Goal: Task Accomplishment & Management: Manage account settings

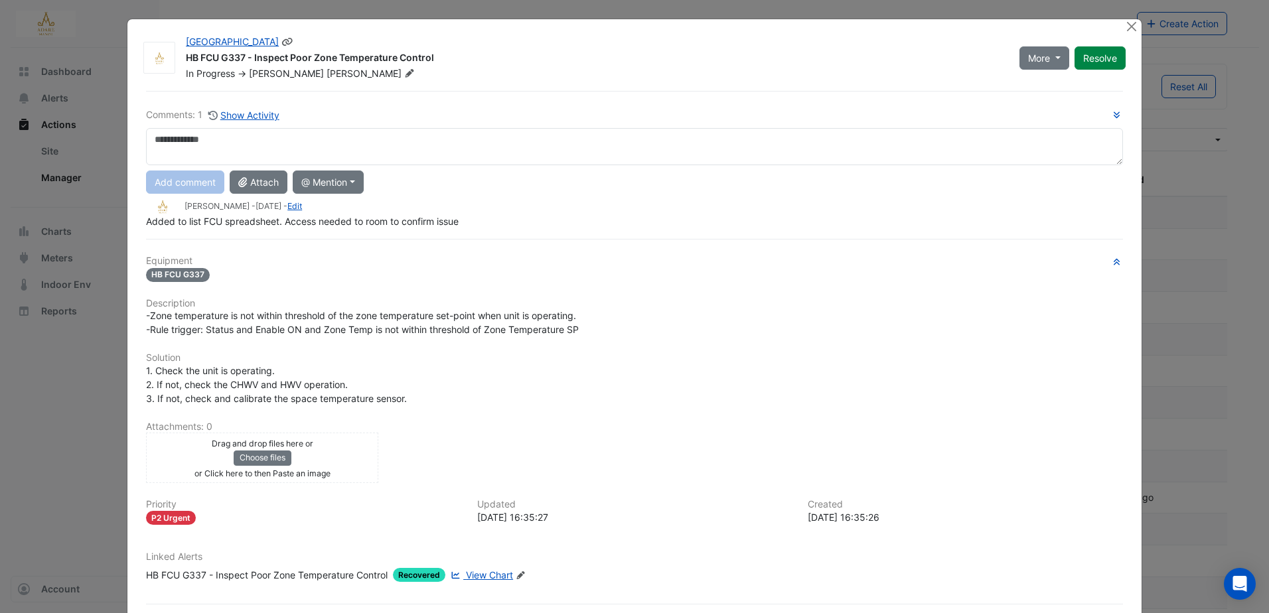
select select "***"
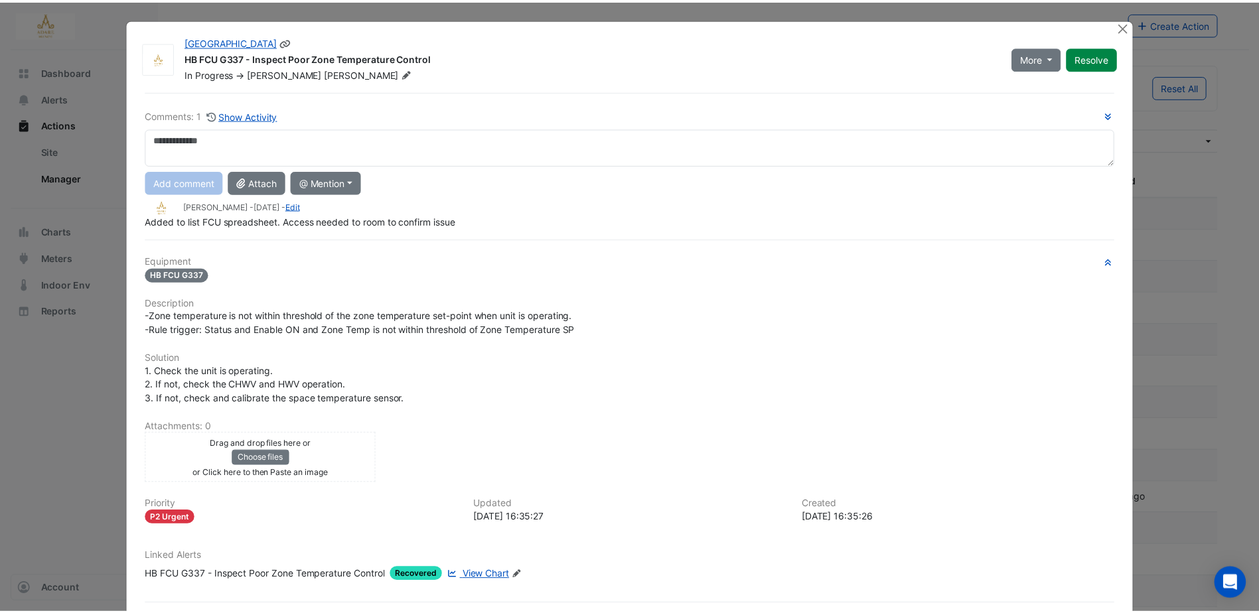
scroll to position [199, 0]
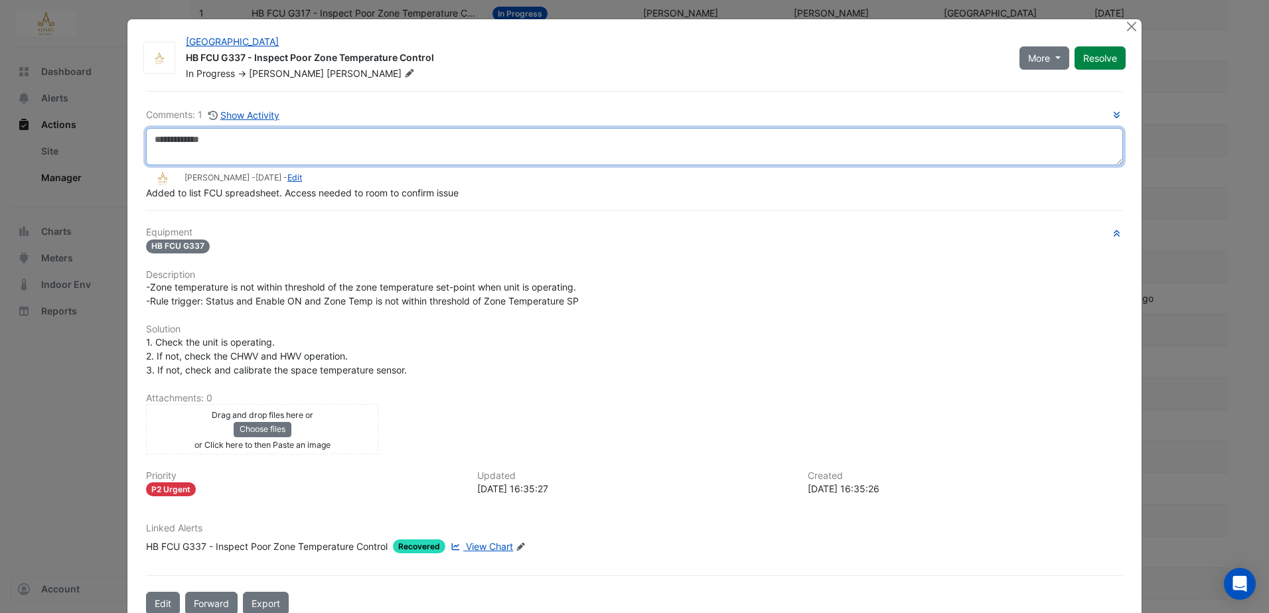
click at [329, 137] on textarea at bounding box center [634, 146] width 977 height 37
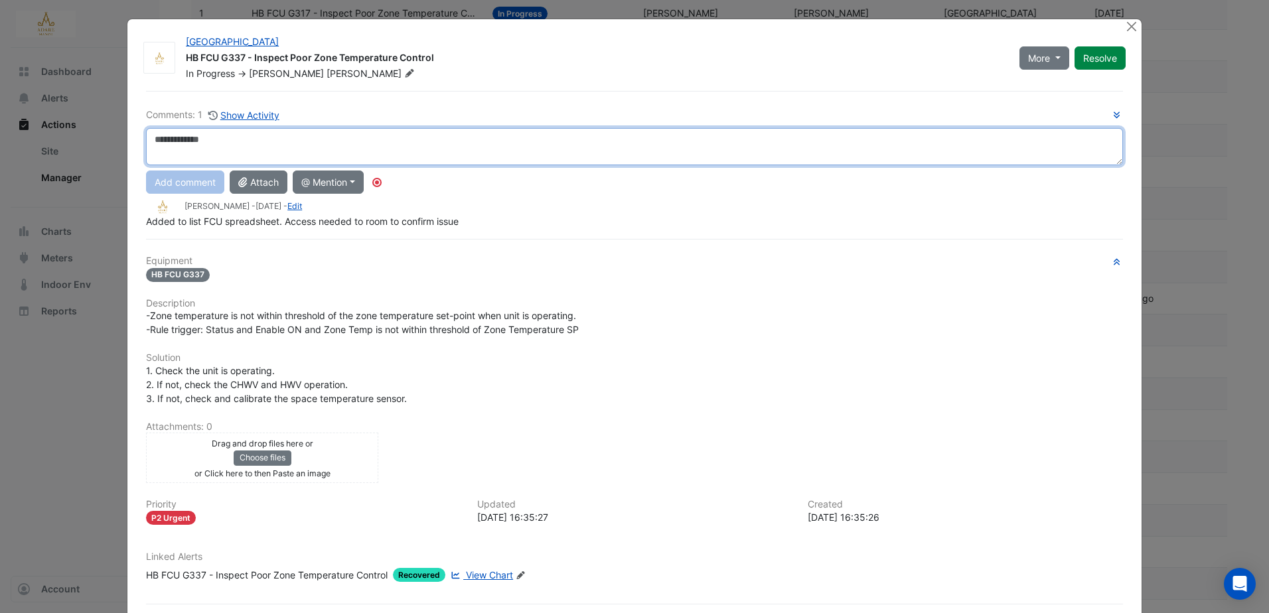
drag, startPoint x: 177, startPoint y: 135, endPoint x: 520, endPoint y: 141, distance: 343.2
click at [520, 141] on textarea at bounding box center [634, 146] width 977 height 37
click at [359, 149] on textarea at bounding box center [634, 146] width 977 height 37
type textarea "**********"
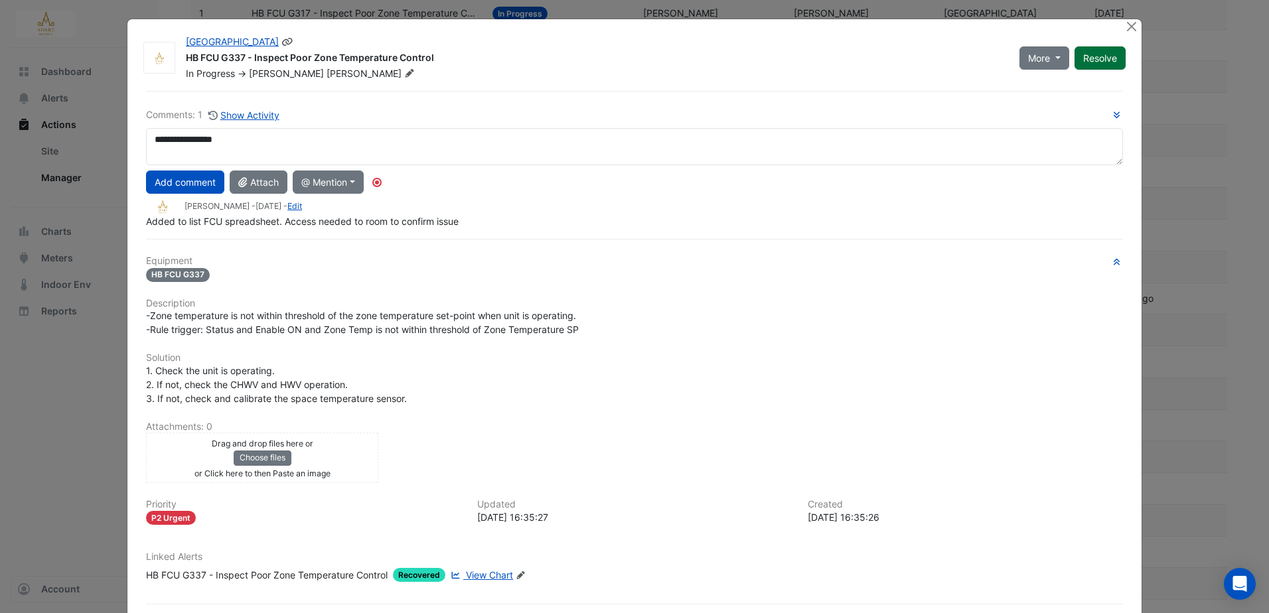
click at [1112, 50] on button "Resolve" at bounding box center [1099, 57] width 51 height 23
click at [191, 181] on button "Add comment" at bounding box center [185, 182] width 78 height 23
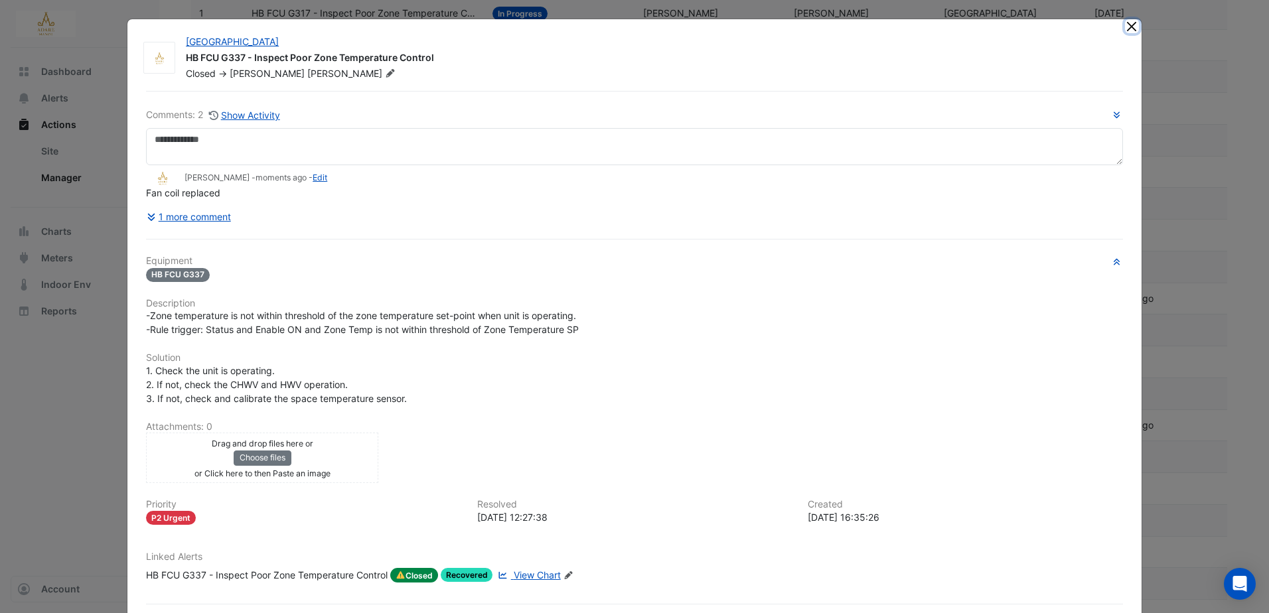
click at [1130, 30] on button "Close" at bounding box center [1132, 26] width 14 height 14
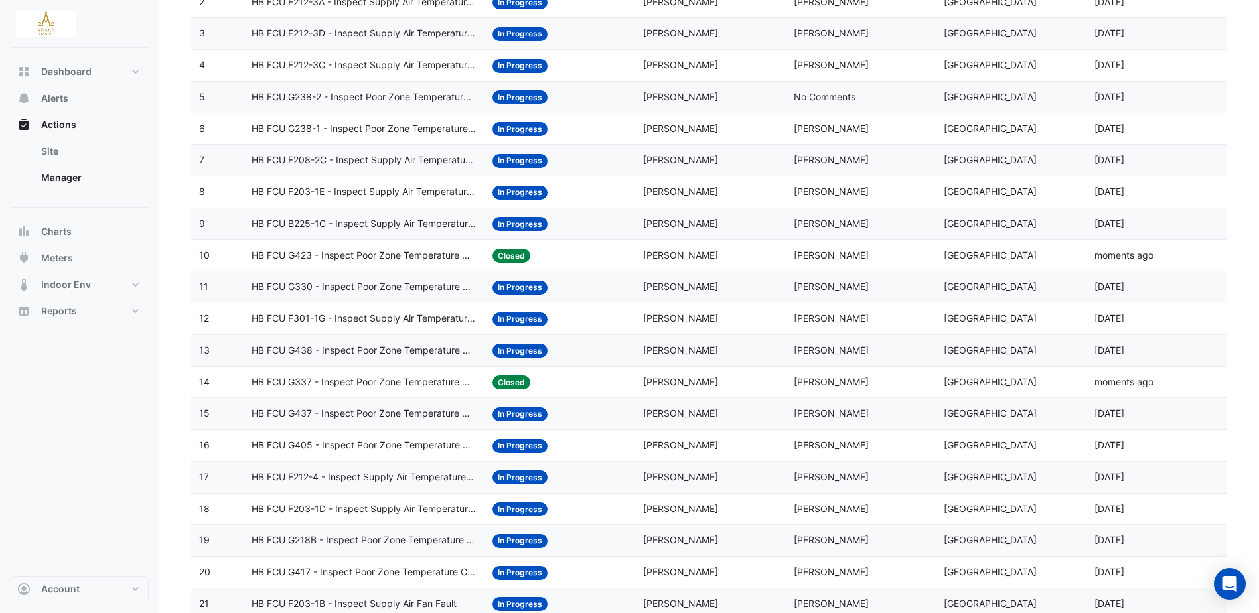
scroll to position [265, 0]
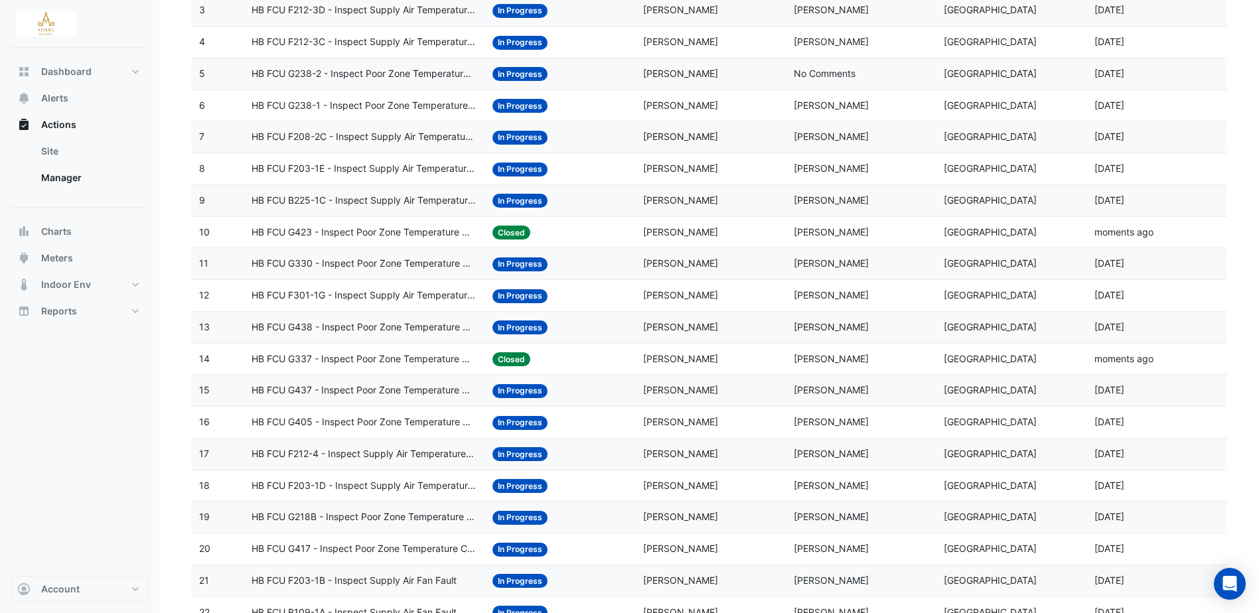
click at [338, 419] on span "HB FCU G405 - Inspect Poor Zone Temperature Control" at bounding box center [364, 422] width 225 height 15
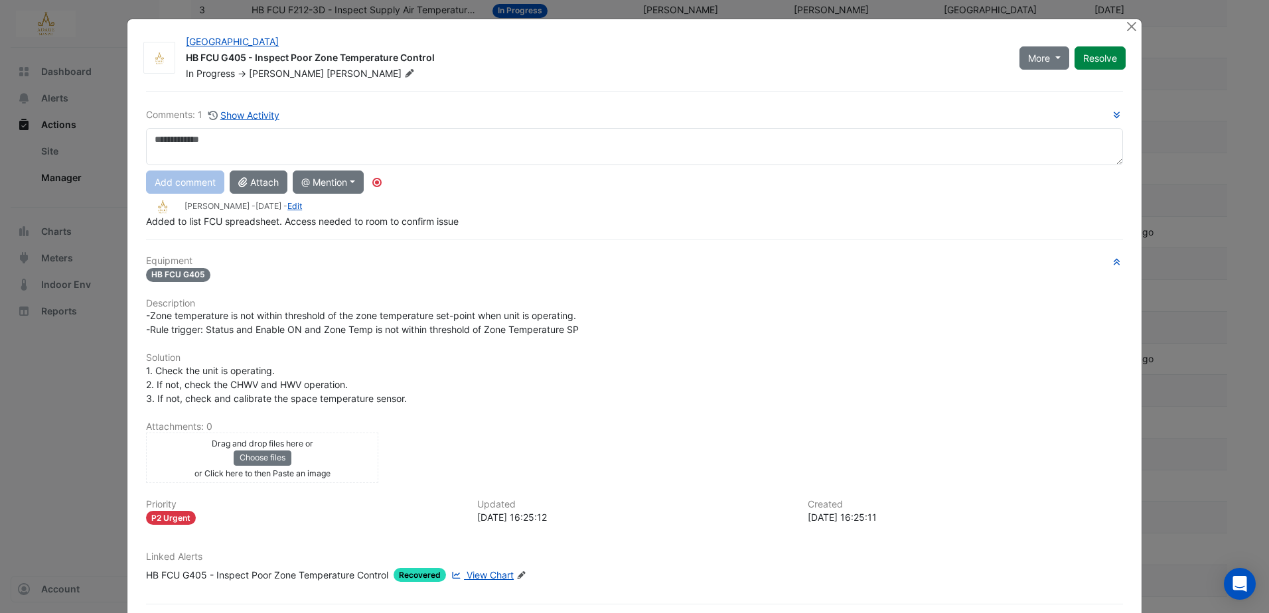
click at [487, 135] on textarea at bounding box center [634, 146] width 977 height 37
type textarea "**********"
click at [182, 183] on button "Add comment" at bounding box center [185, 182] width 78 height 23
click at [1099, 52] on button "Resolve" at bounding box center [1099, 57] width 51 height 23
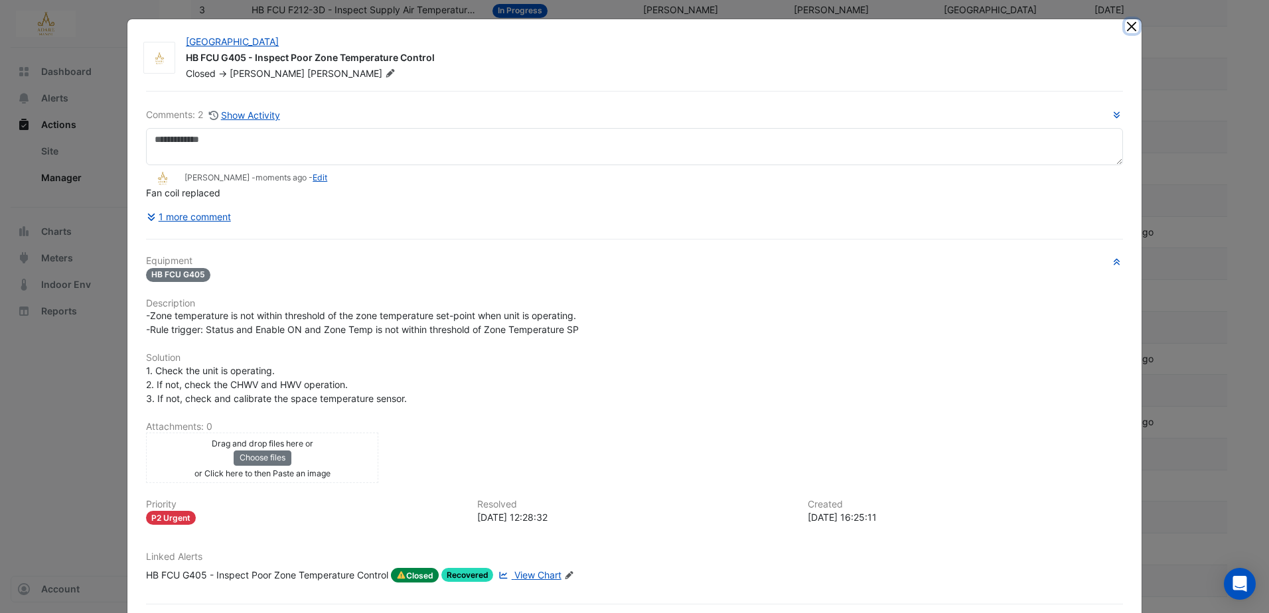
click at [1127, 27] on button "Close" at bounding box center [1132, 26] width 14 height 14
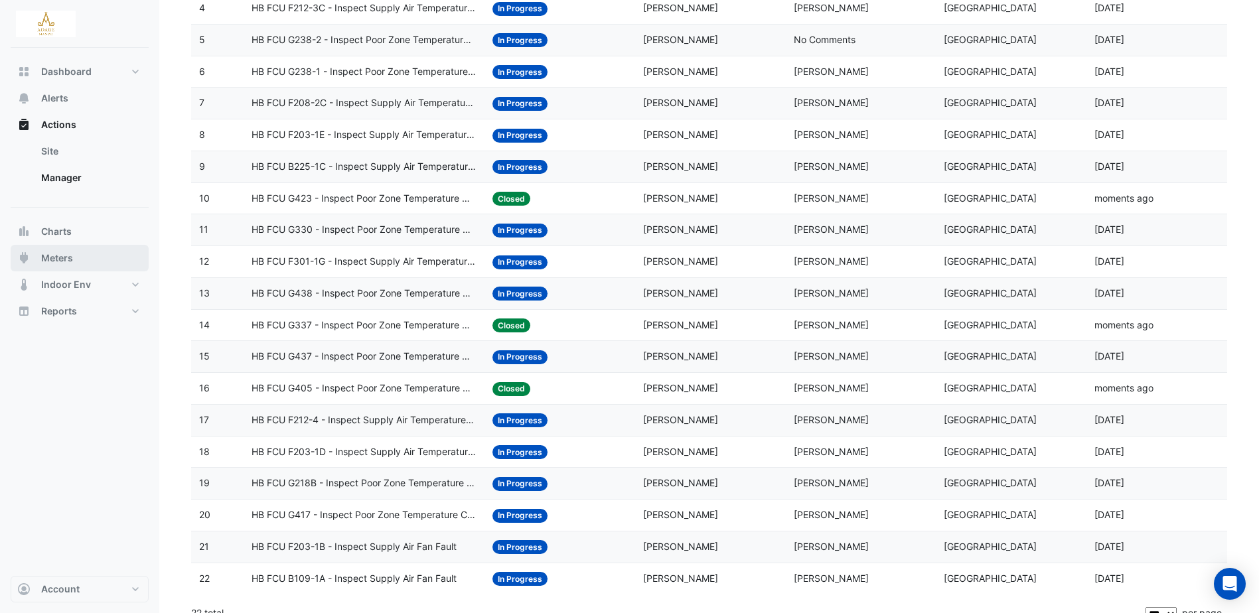
scroll to position [316, 0]
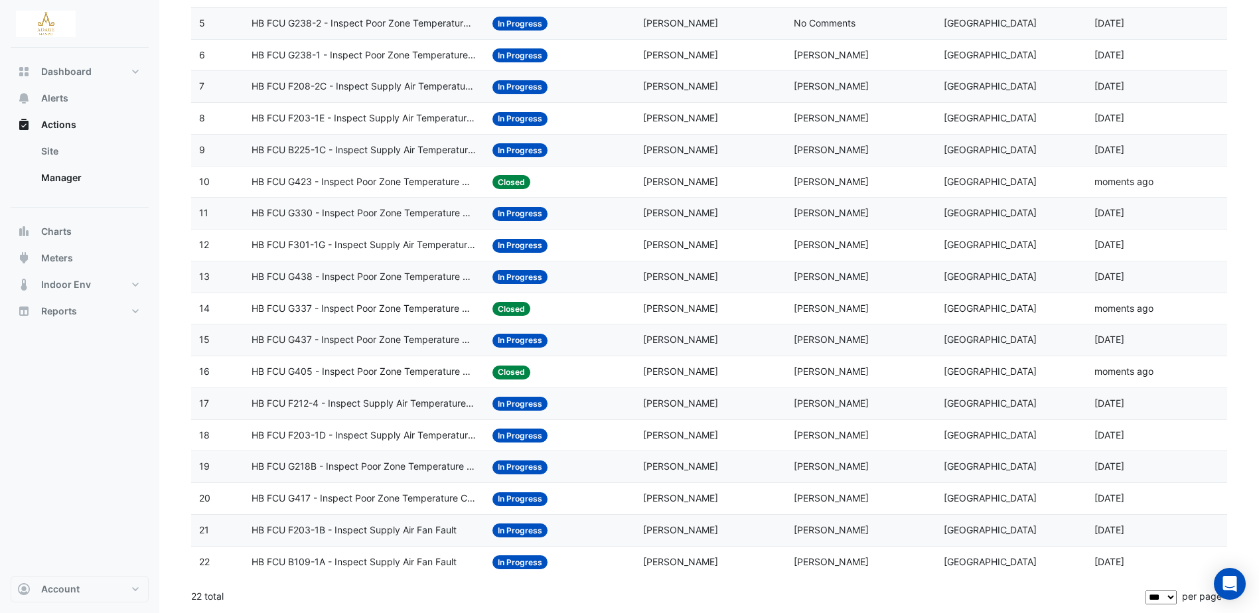
click at [342, 370] on span "HB FCU G405 - Inspect Poor Zone Temperature Control" at bounding box center [364, 371] width 225 height 15
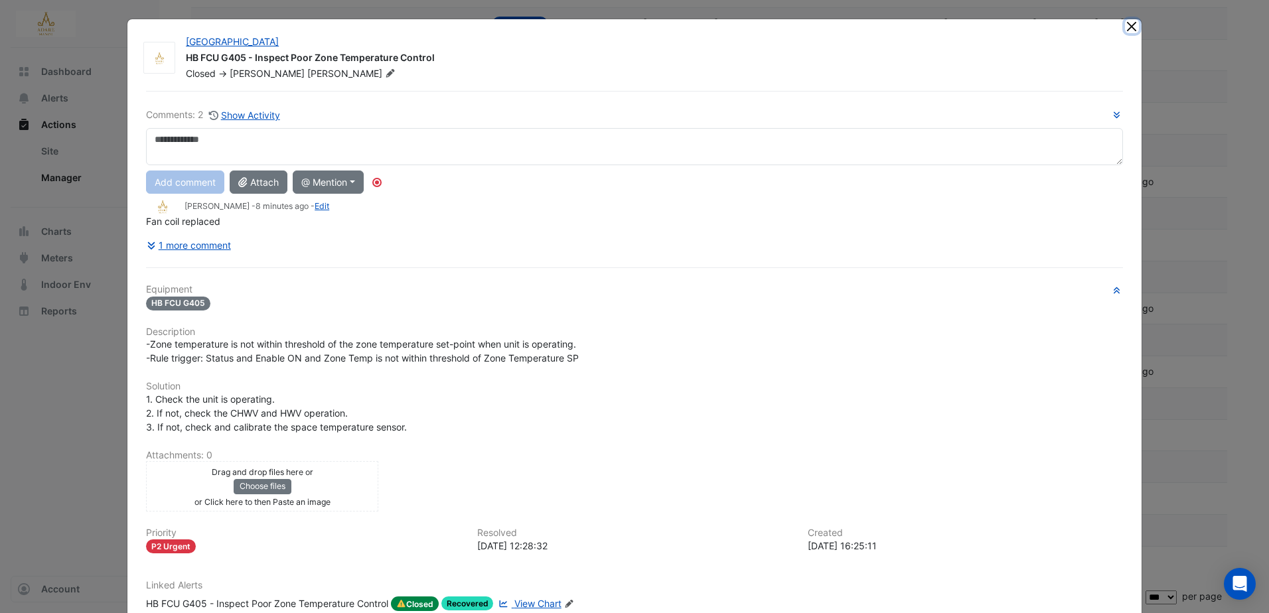
click at [1125, 25] on button "Close" at bounding box center [1132, 26] width 14 height 14
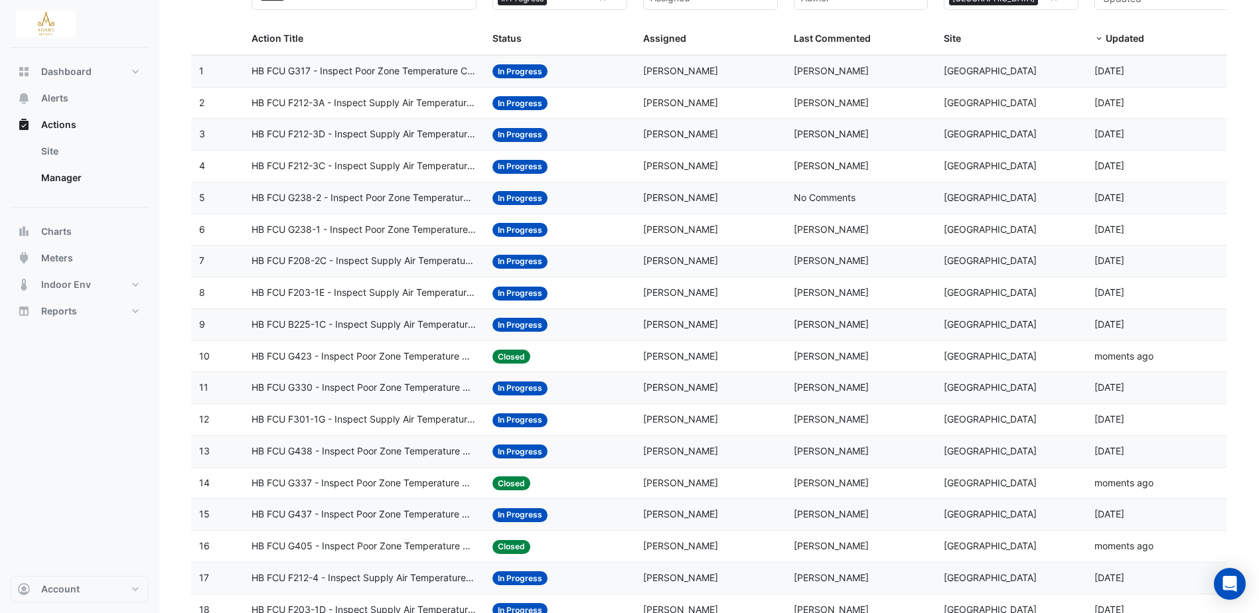
scroll to position [0, 0]
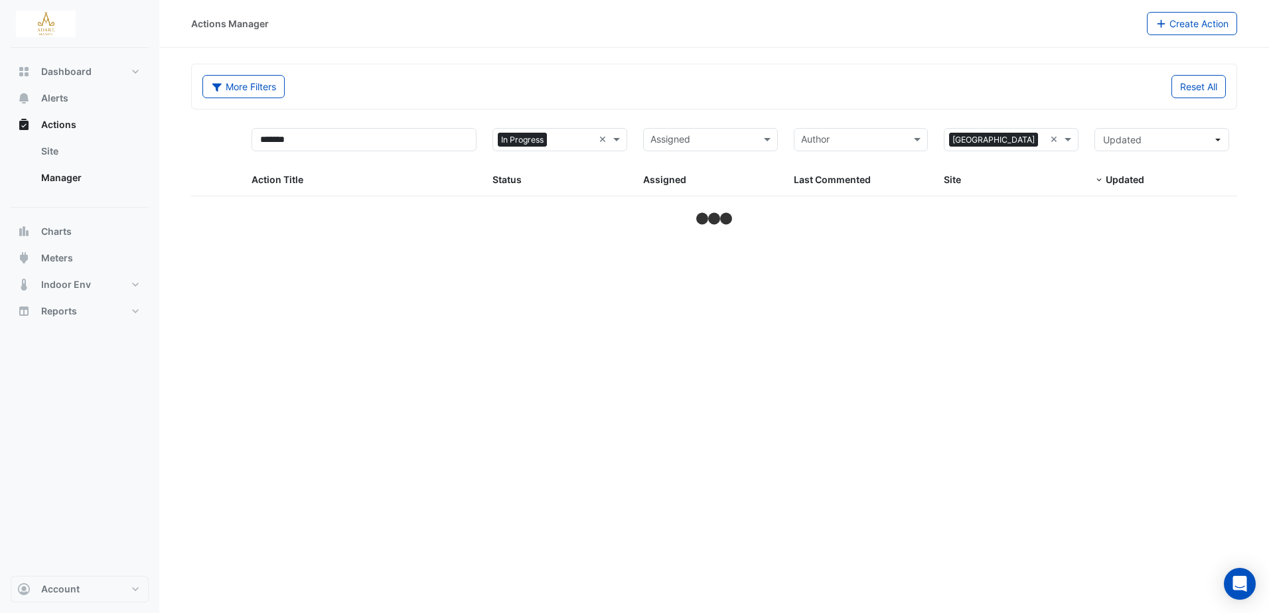
select select "***"
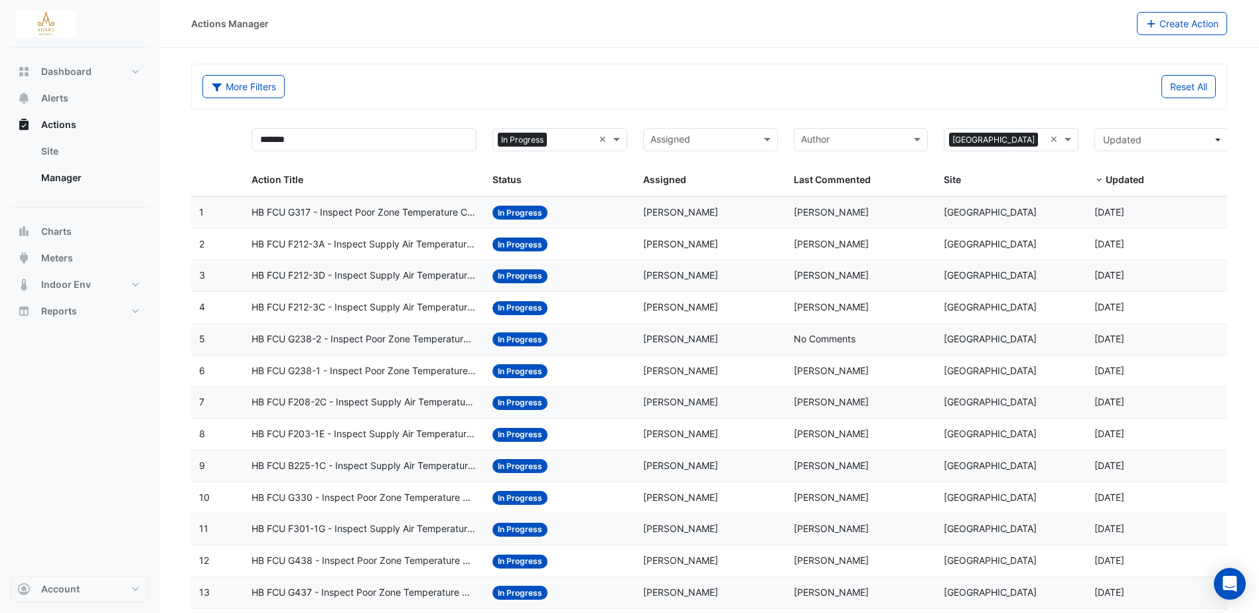
click at [369, 336] on span "HB FCU G238-2 - Inspect Poor Zone Temperature Control" at bounding box center [364, 339] width 225 height 15
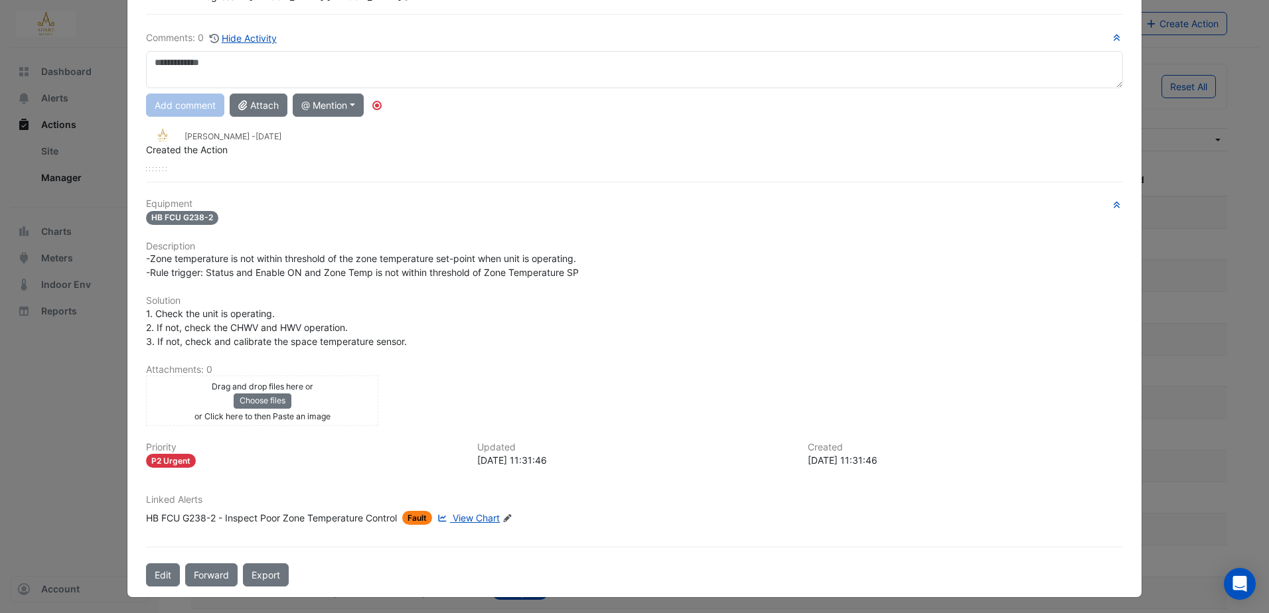
scroll to position [80, 0]
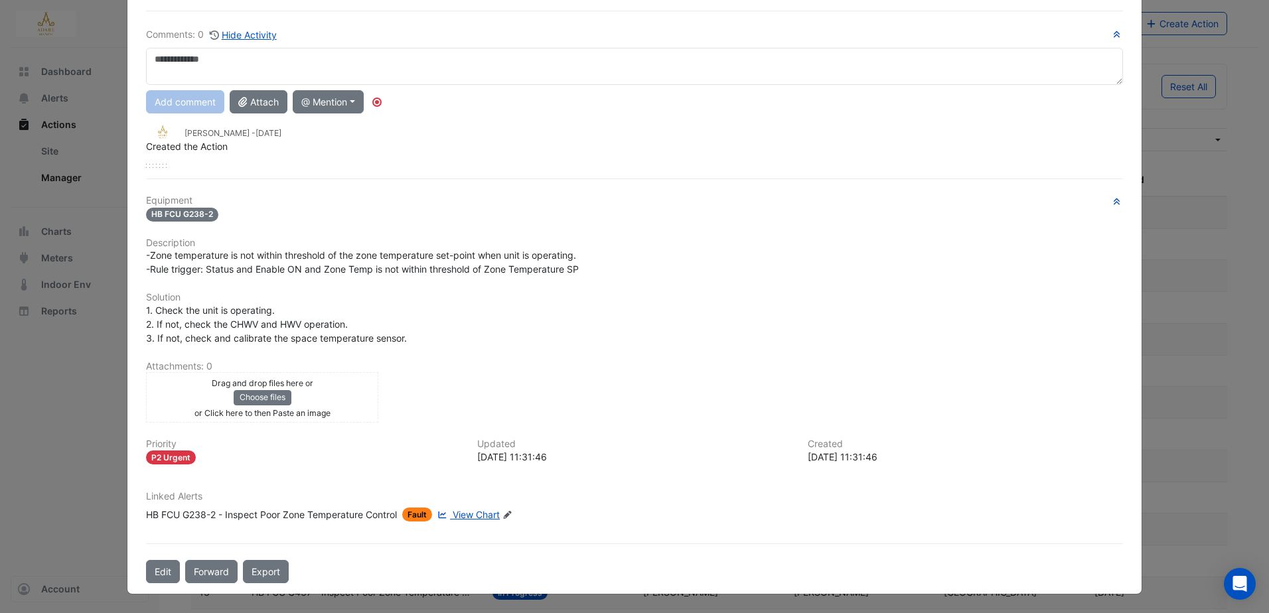
click at [467, 514] on span "View Chart" at bounding box center [476, 514] width 47 height 11
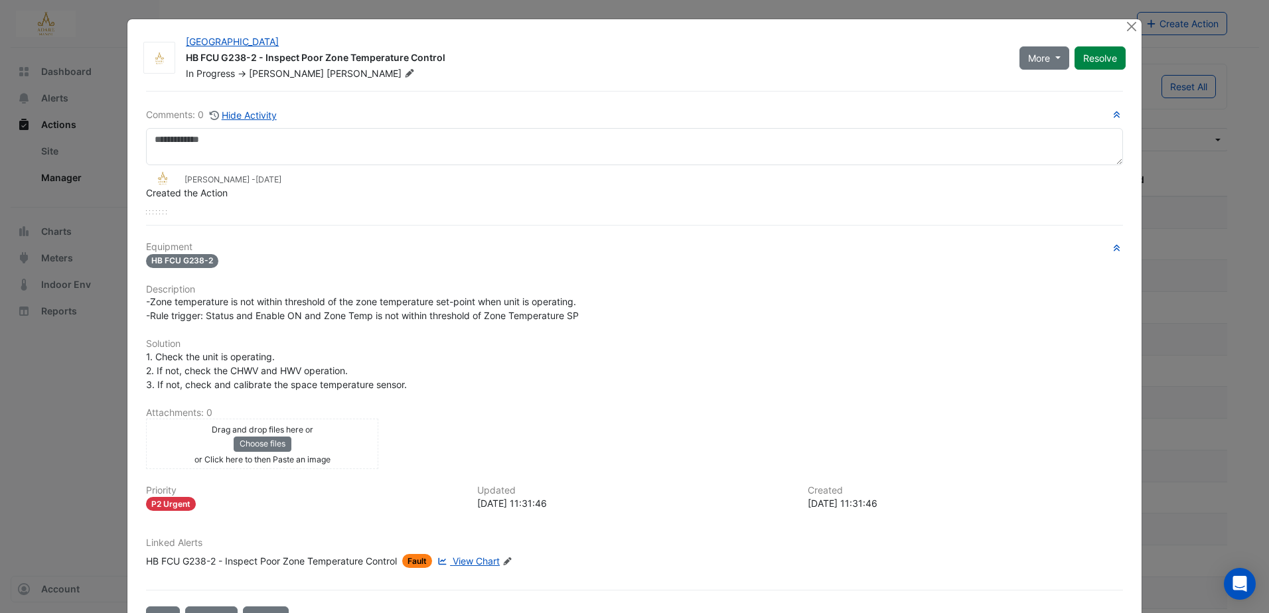
scroll to position [46, 0]
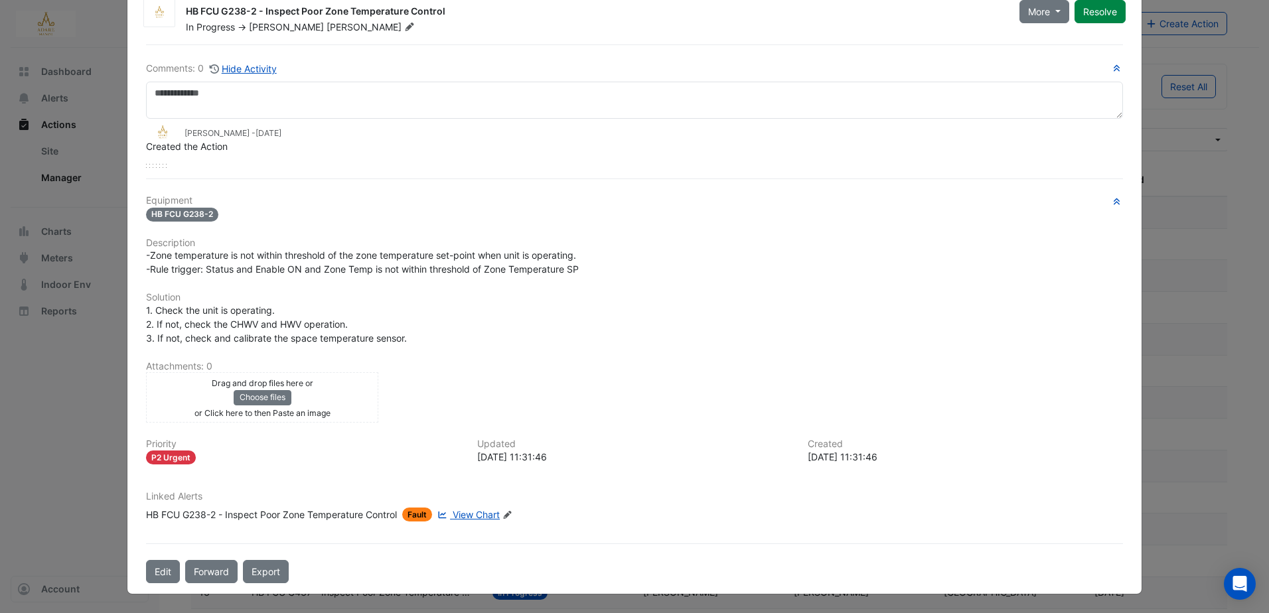
click at [467, 512] on span "View Chart" at bounding box center [476, 514] width 47 height 11
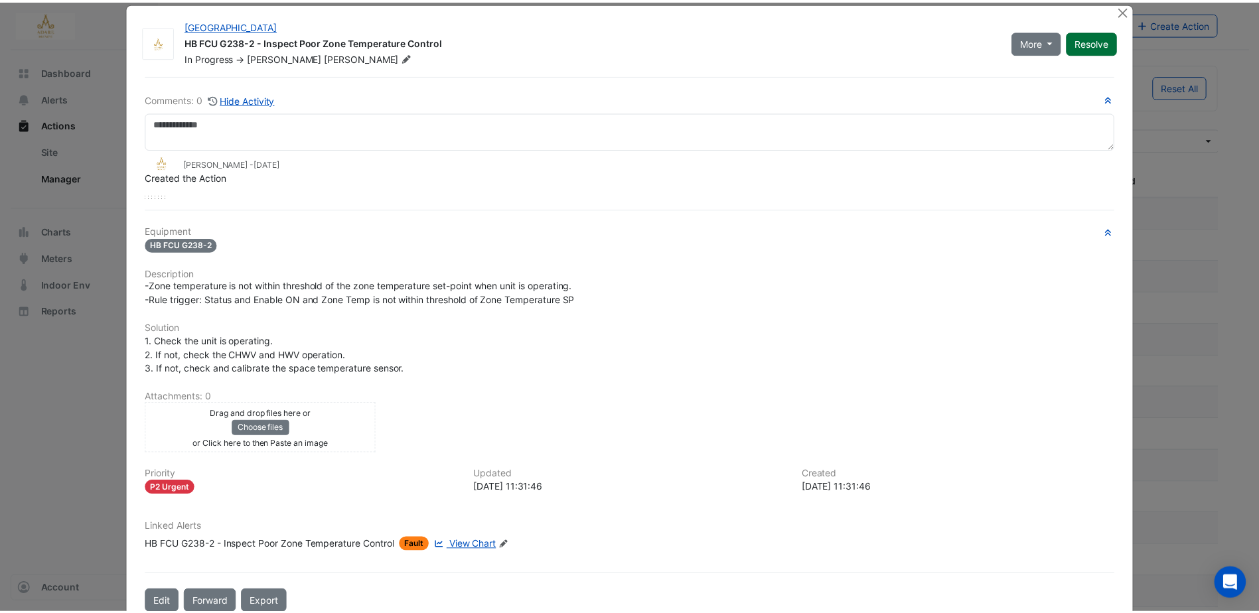
scroll to position [0, 0]
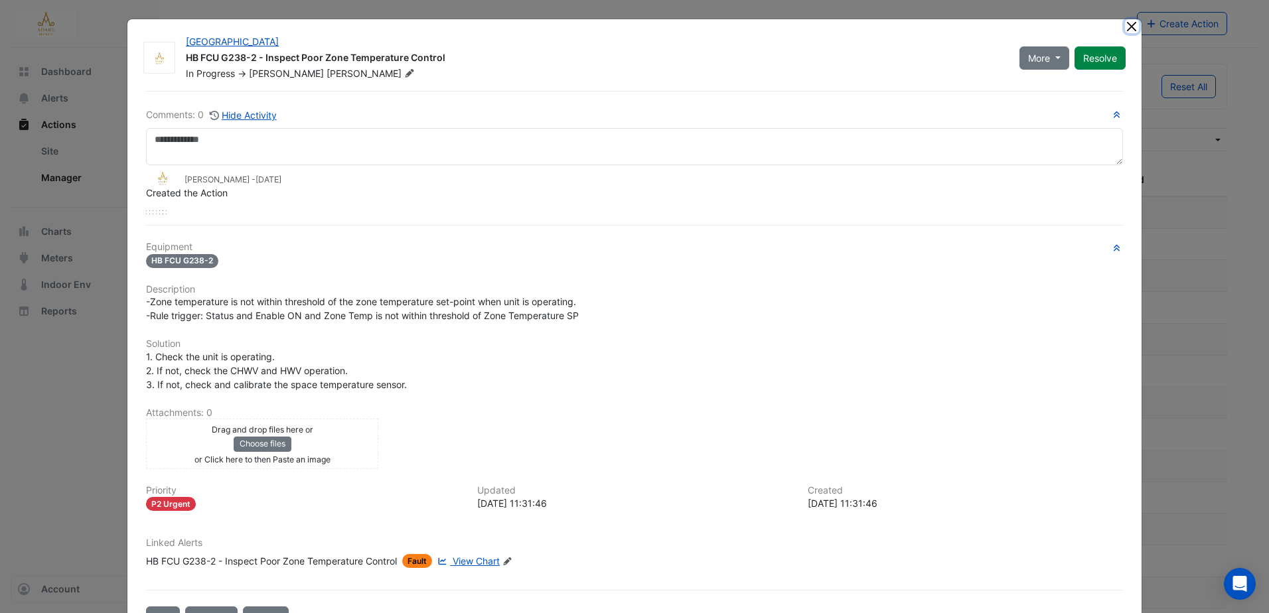
click at [1130, 29] on button "Close" at bounding box center [1132, 26] width 14 height 14
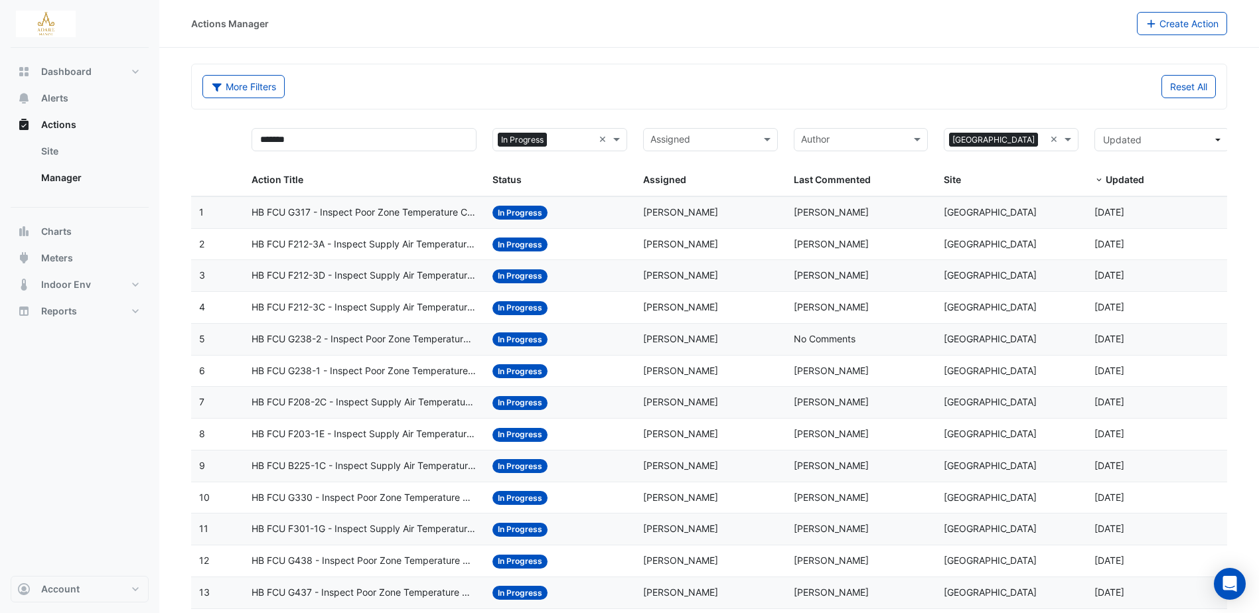
click at [371, 368] on span "HB FCU G238-1 - Inspect Poor Zone Temperature Control" at bounding box center [364, 371] width 225 height 15
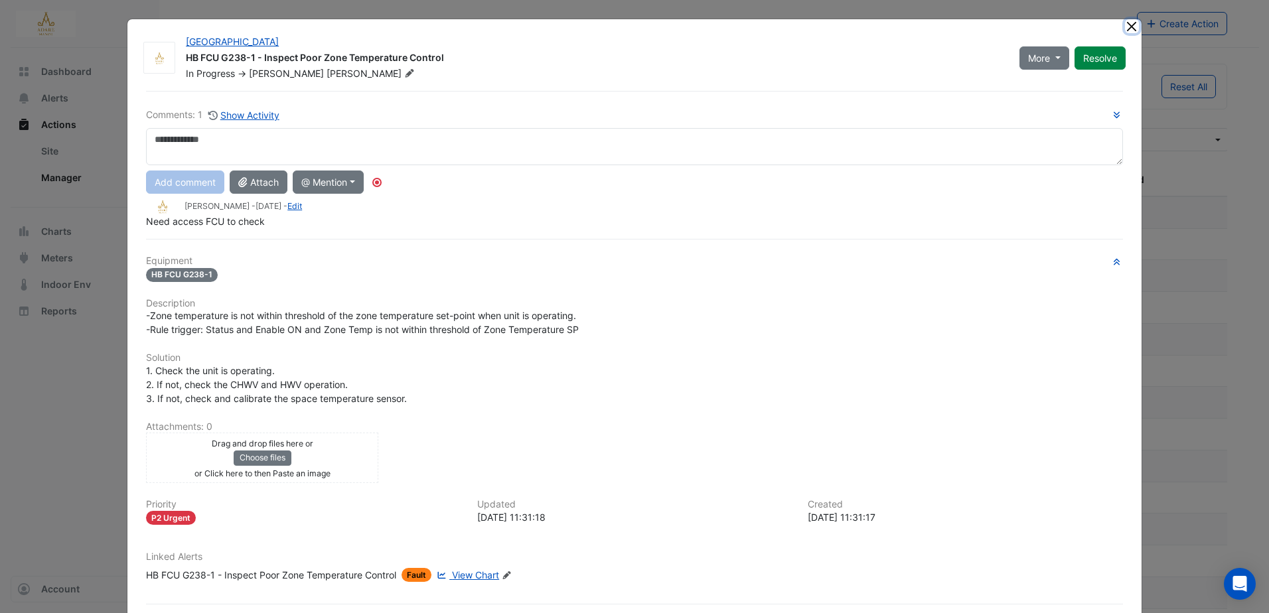
click at [1131, 23] on button "Close" at bounding box center [1132, 26] width 14 height 14
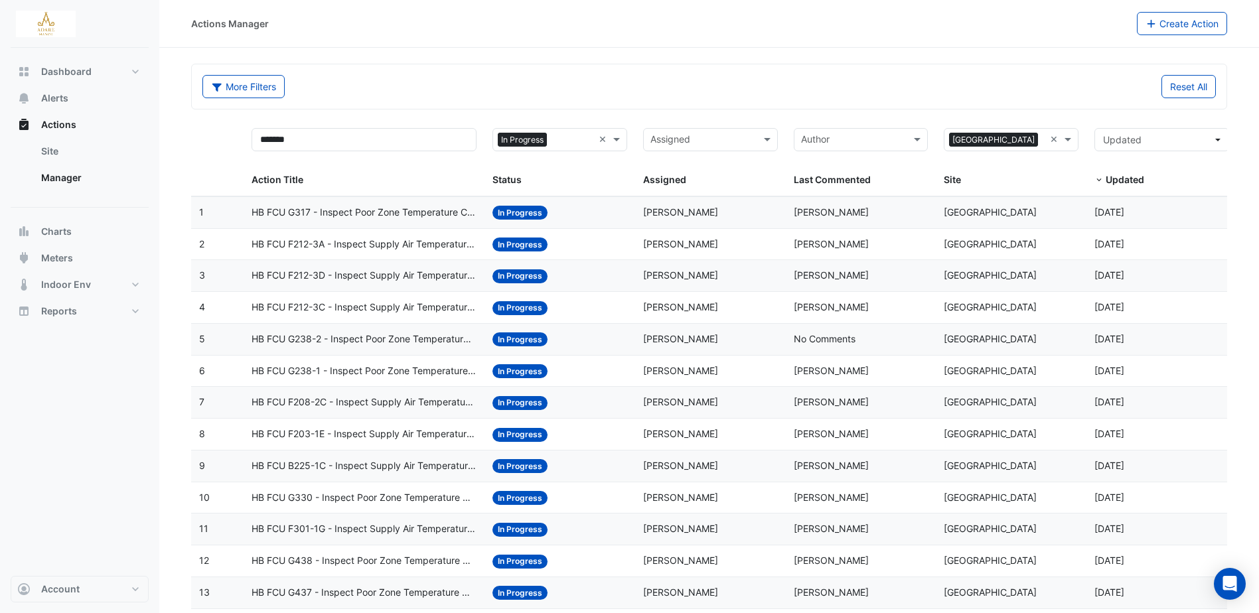
click at [377, 368] on span "HB FCU G238-1 - Inspect Poor Zone Temperature Control" at bounding box center [364, 371] width 225 height 15
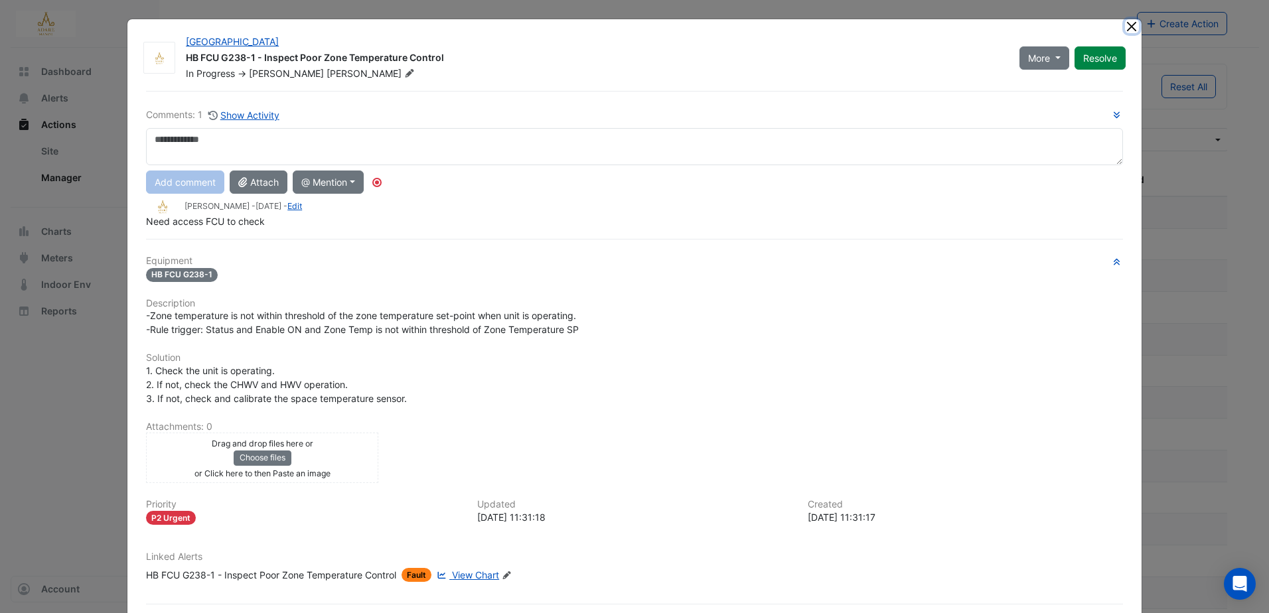
click at [1129, 29] on button "Close" at bounding box center [1132, 26] width 14 height 14
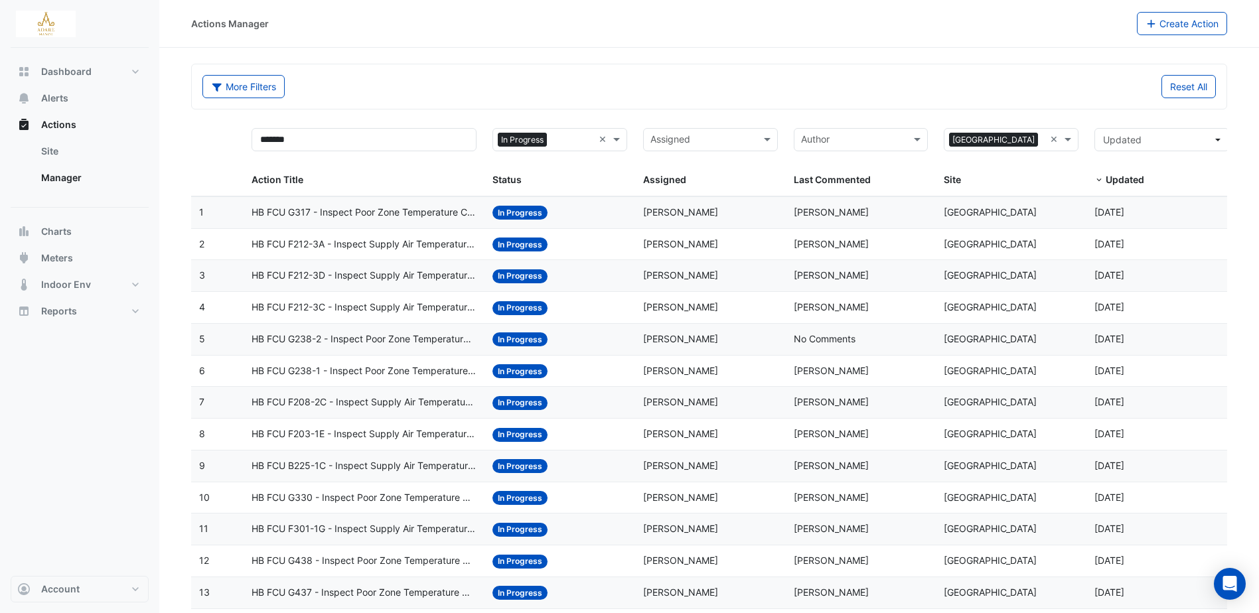
click at [364, 367] on span "HB FCU G238-1 - Inspect Poor Zone Temperature Control" at bounding box center [364, 371] width 225 height 15
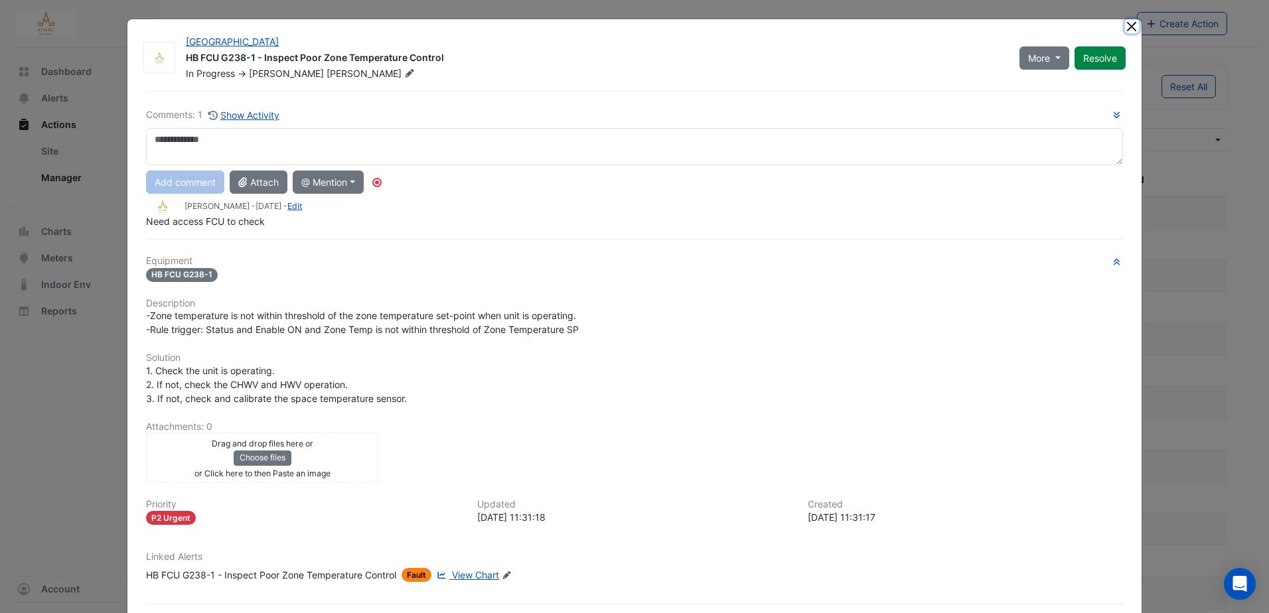
click at [1125, 28] on button "Close" at bounding box center [1132, 26] width 14 height 14
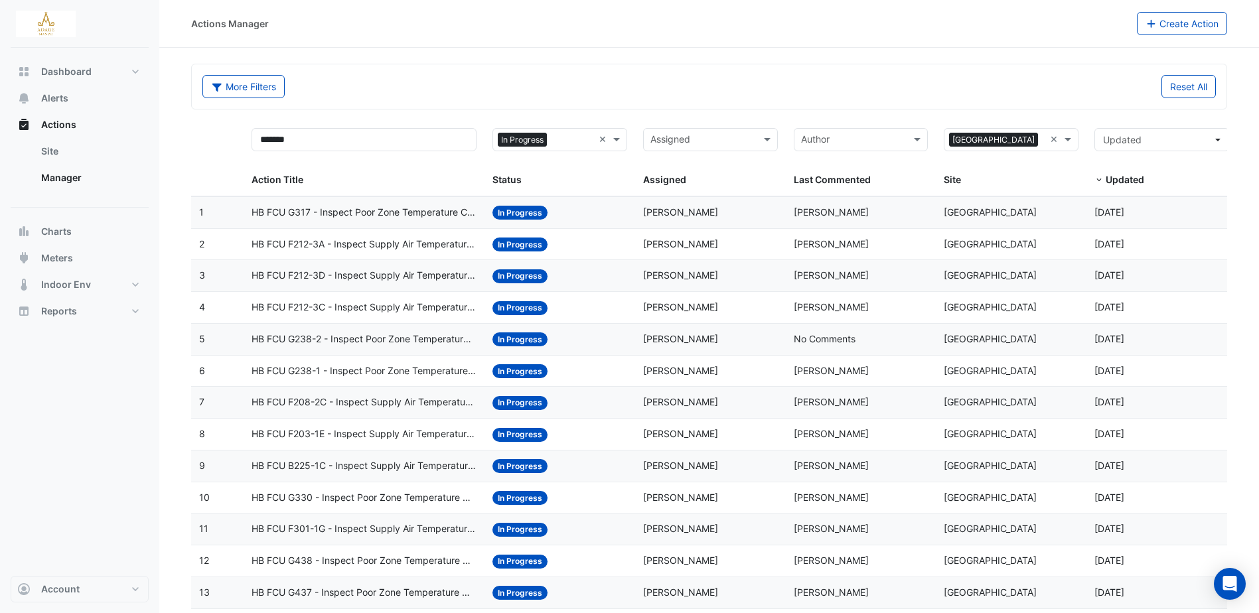
click at [388, 336] on span "HB FCU G238-2 - Inspect Poor Zone Temperature Control" at bounding box center [364, 339] width 225 height 15
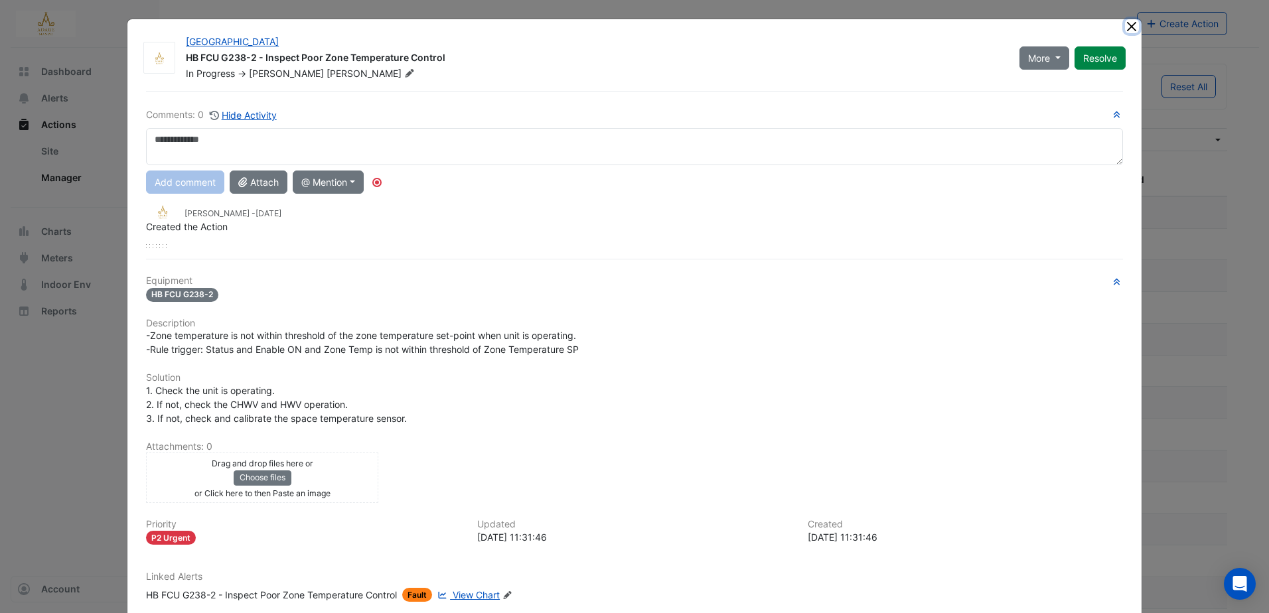
click at [1130, 26] on button "Close" at bounding box center [1132, 26] width 14 height 14
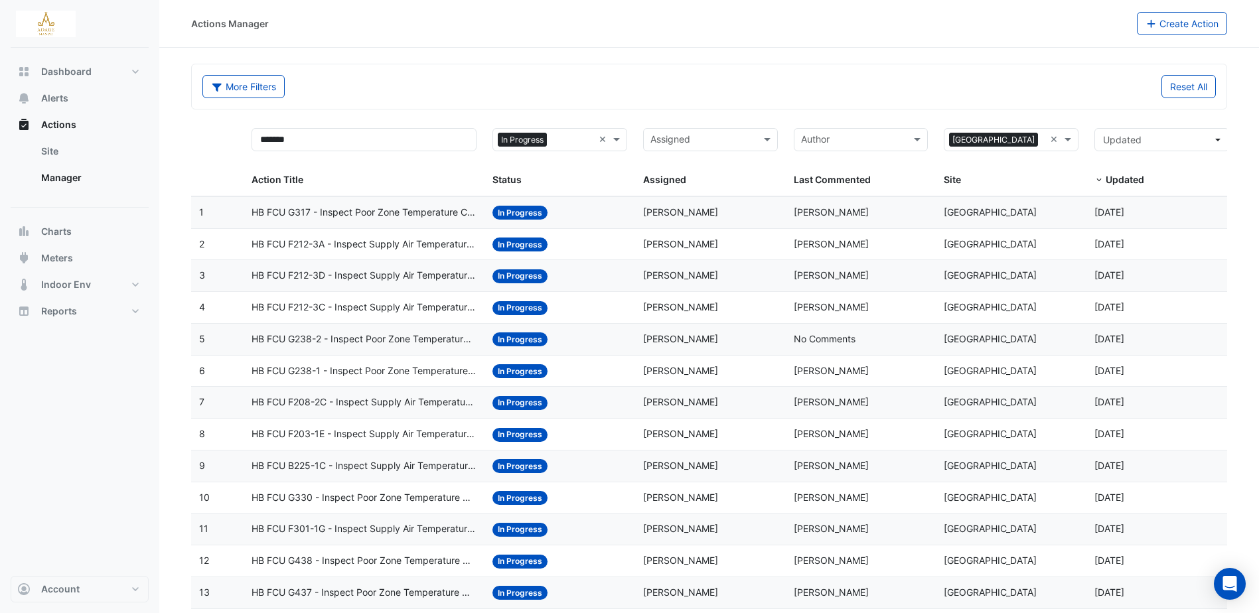
click at [382, 402] on span "HB FCU F208-2C - Inspect Supply Air Temperature Poor Control" at bounding box center [364, 402] width 225 height 15
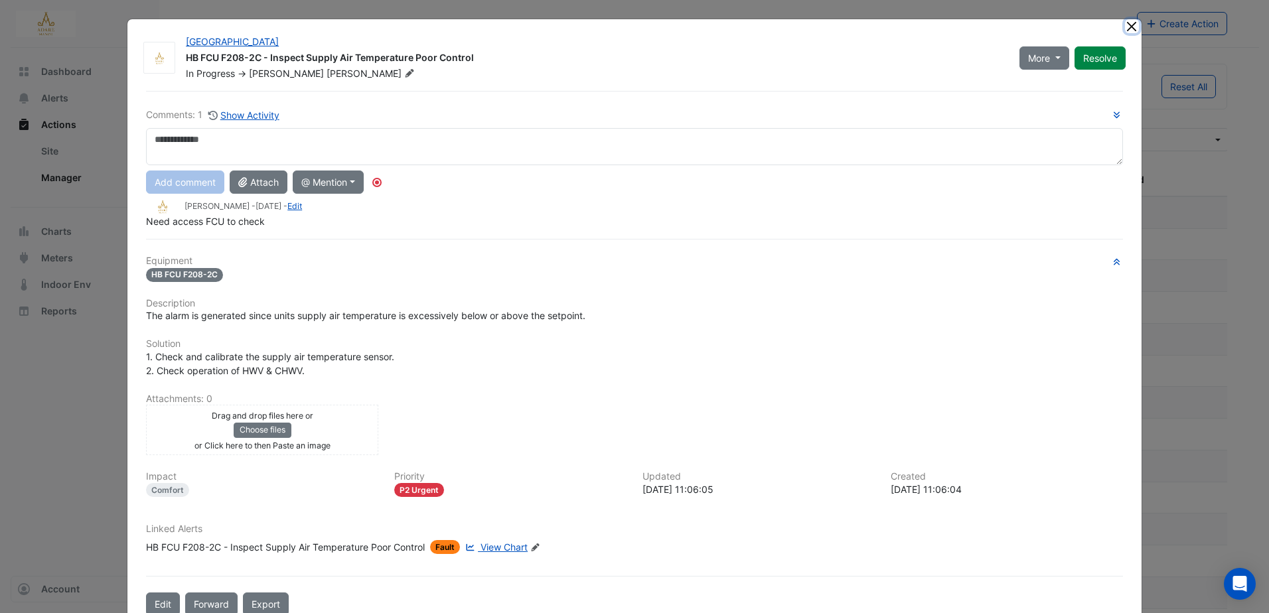
click at [1126, 23] on button "Close" at bounding box center [1132, 26] width 14 height 14
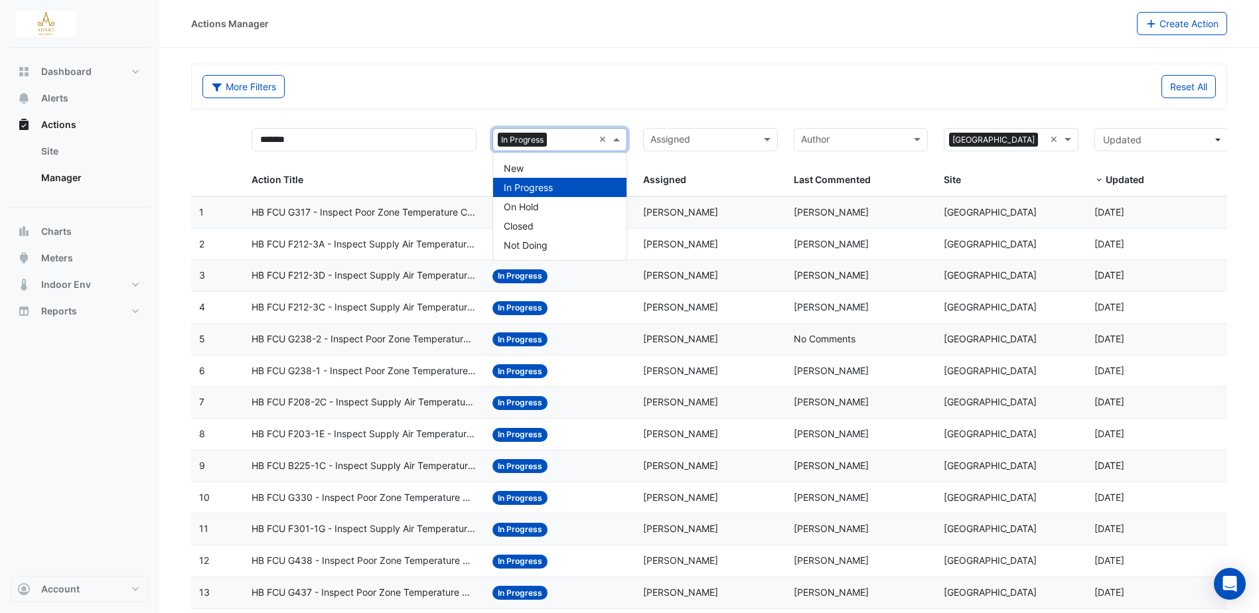
click at [619, 140] on span at bounding box center [618, 139] width 17 height 15
click at [577, 165] on div "New" at bounding box center [559, 168] width 133 height 19
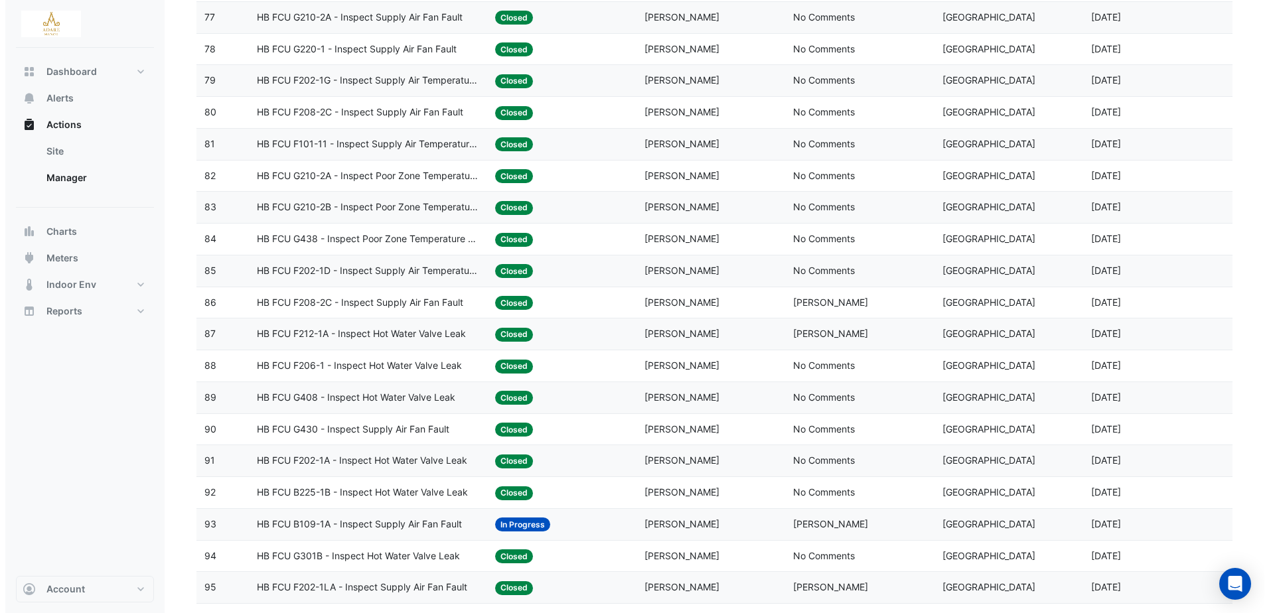
scroll to position [2788, 0]
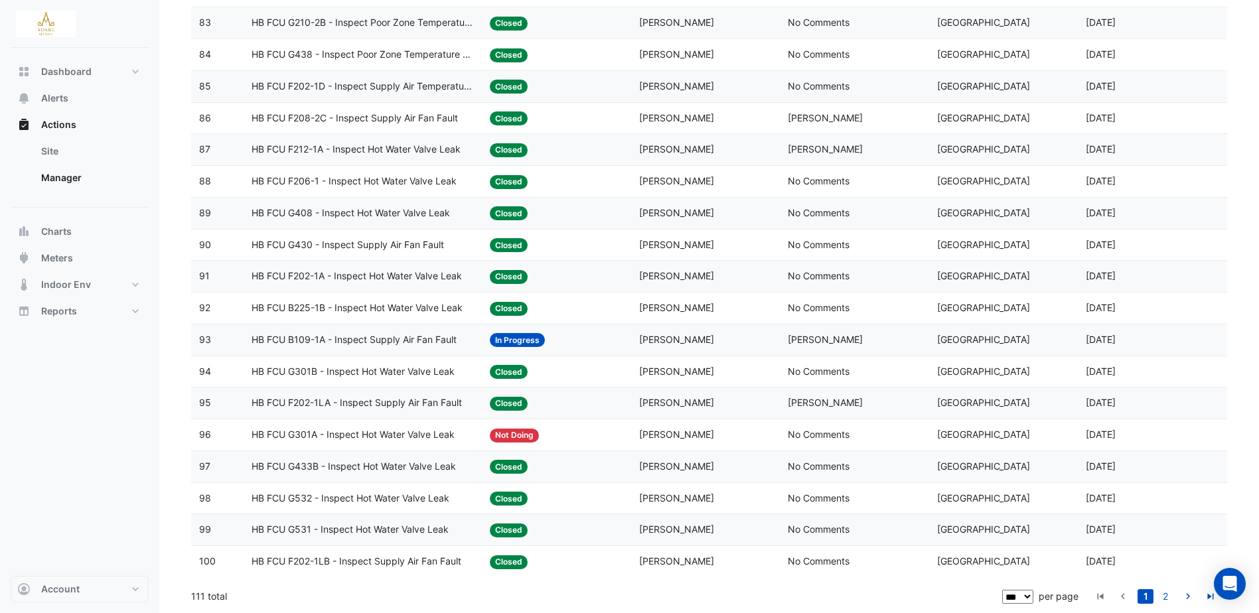
click at [446, 435] on span "HB FCU G301A - Inspect Hot Water Valve Leak" at bounding box center [353, 434] width 203 height 15
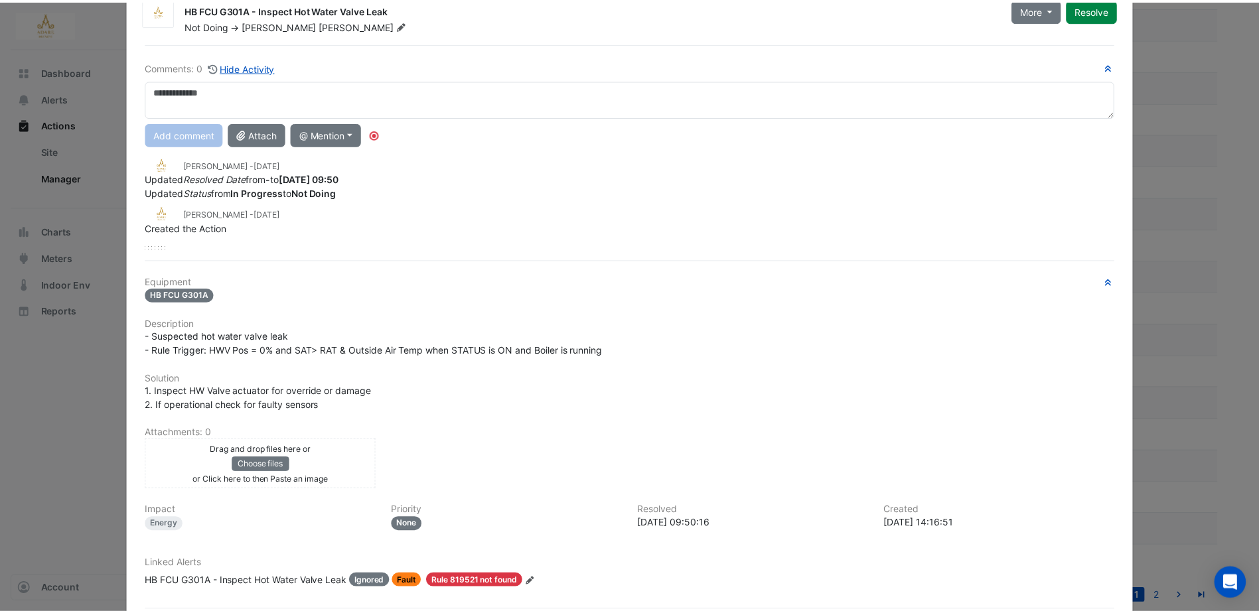
scroll to position [0, 0]
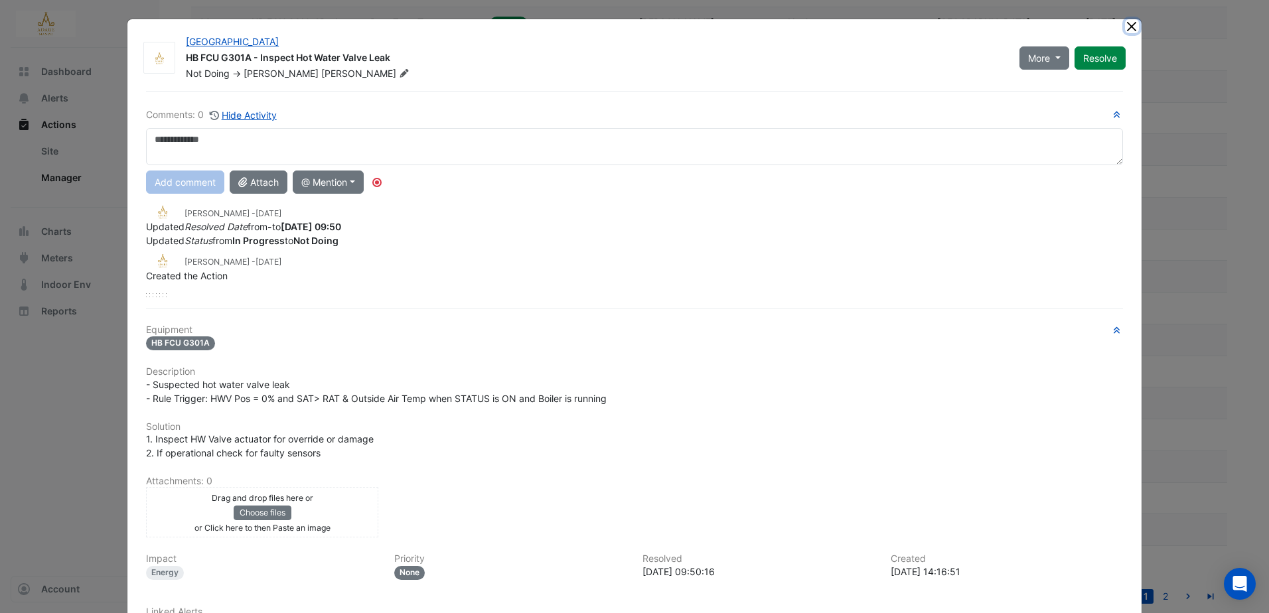
click at [1129, 27] on button "Close" at bounding box center [1132, 26] width 14 height 14
